Goal: Information Seeking & Learning: Find contact information

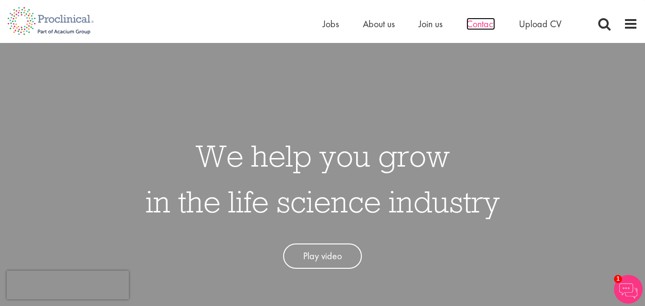
click at [478, 25] on span "Contact" at bounding box center [481, 24] width 29 height 12
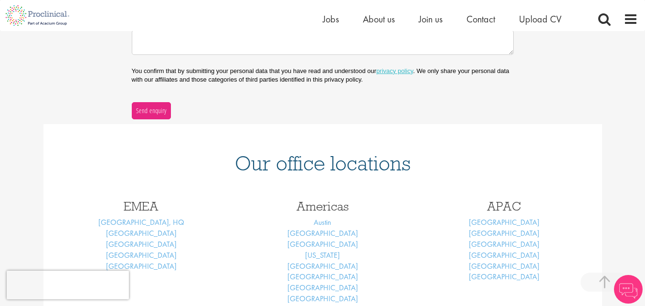
scroll to position [300, 0]
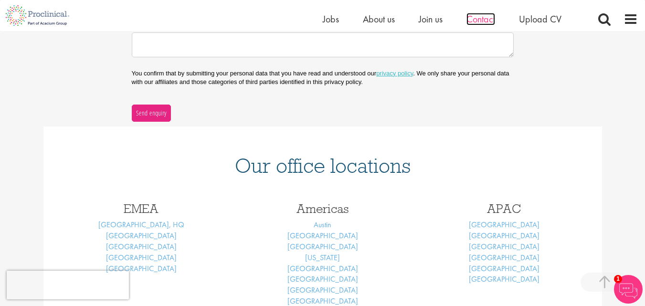
click at [491, 19] on span "Contact" at bounding box center [481, 19] width 29 height 12
